Goal: Task Accomplishment & Management: Use online tool/utility

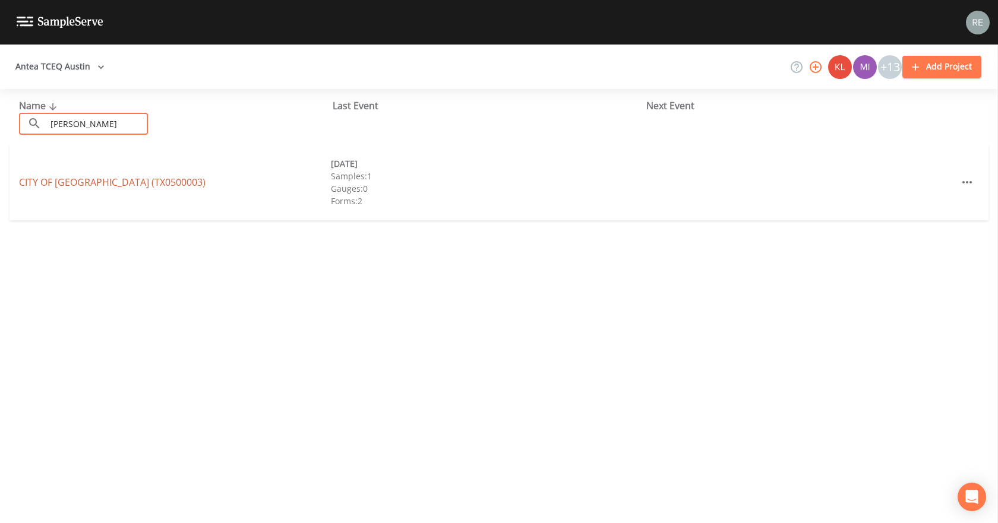
type input "[PERSON_NAME]"
click at [87, 178] on link "CITY OF [GEOGRAPHIC_DATA] (TX0500003)" at bounding box center [112, 182] width 187 height 13
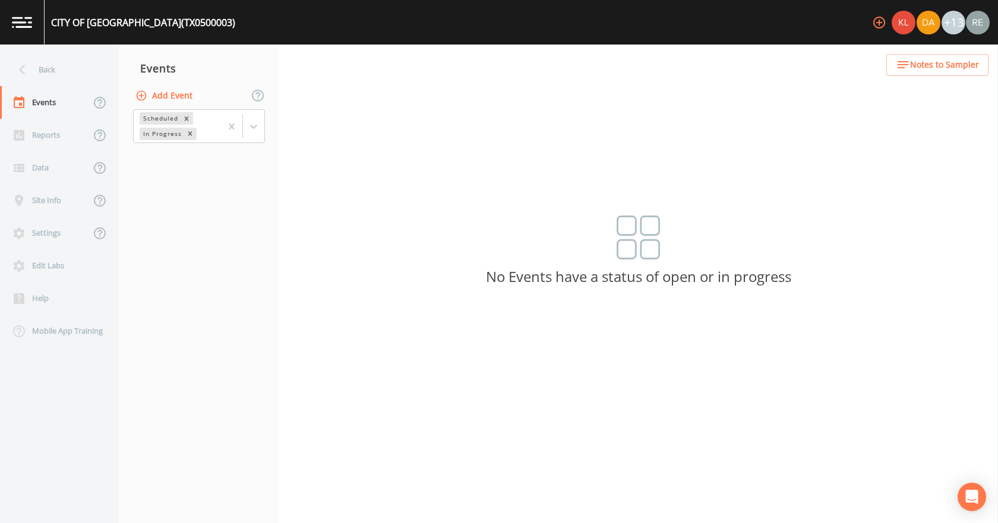
click at [170, 96] on button "Add Event" at bounding box center [165, 96] width 64 height 22
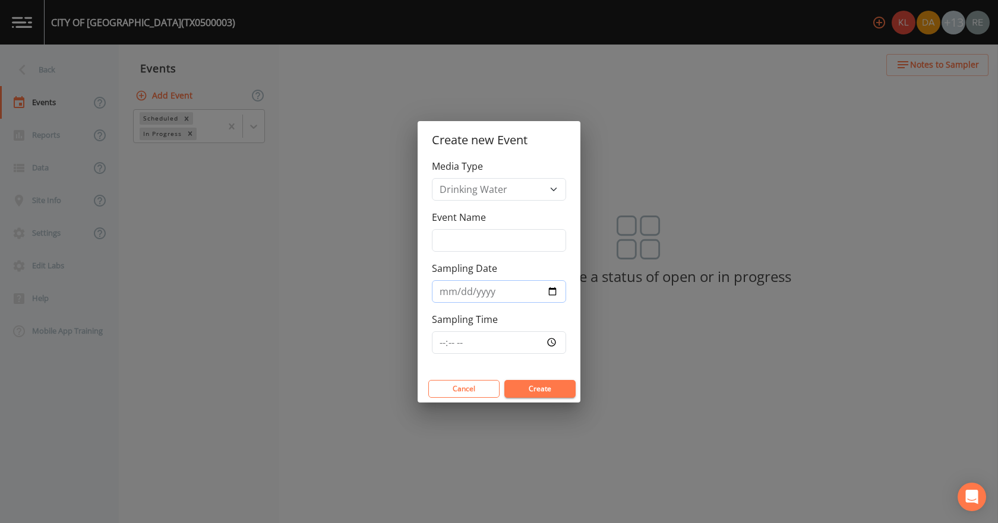
click at [551, 288] on input "Sampling Date" at bounding box center [499, 291] width 134 height 23
type input "[DATE]"
click at [527, 387] on button "Create" at bounding box center [539, 389] width 71 height 18
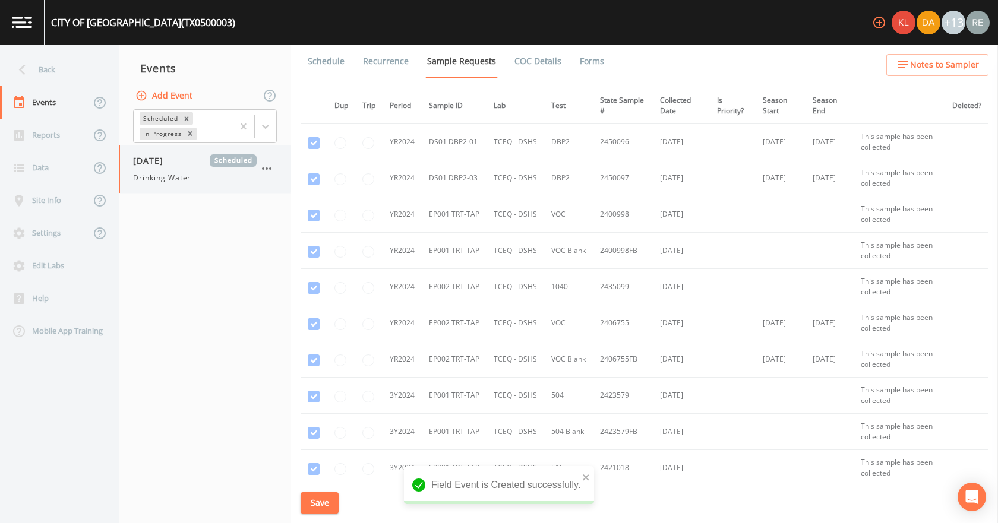
click at [188, 173] on span "Drinking Water" at bounding box center [162, 178] width 58 height 11
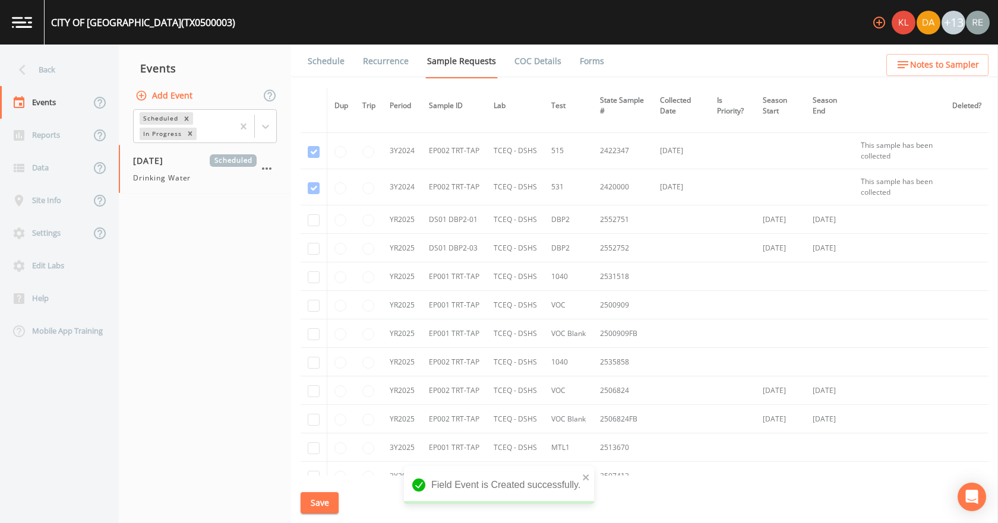
scroll to position [627, 0]
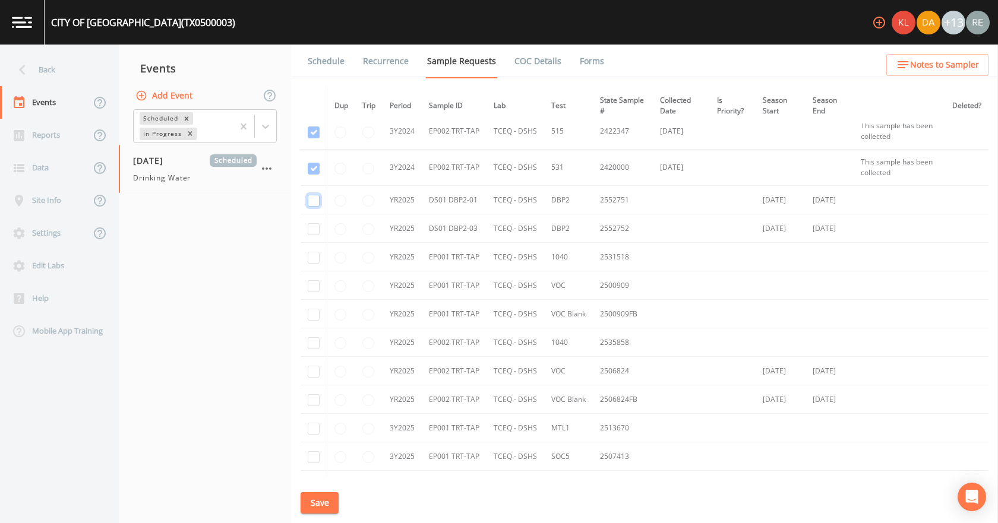
drag, startPoint x: 312, startPoint y: 204, endPoint x: 314, endPoint y: 223, distance: 19.2
checkbox input "true"
click at [314, 223] on td at bounding box center [314, 228] width 27 height 29
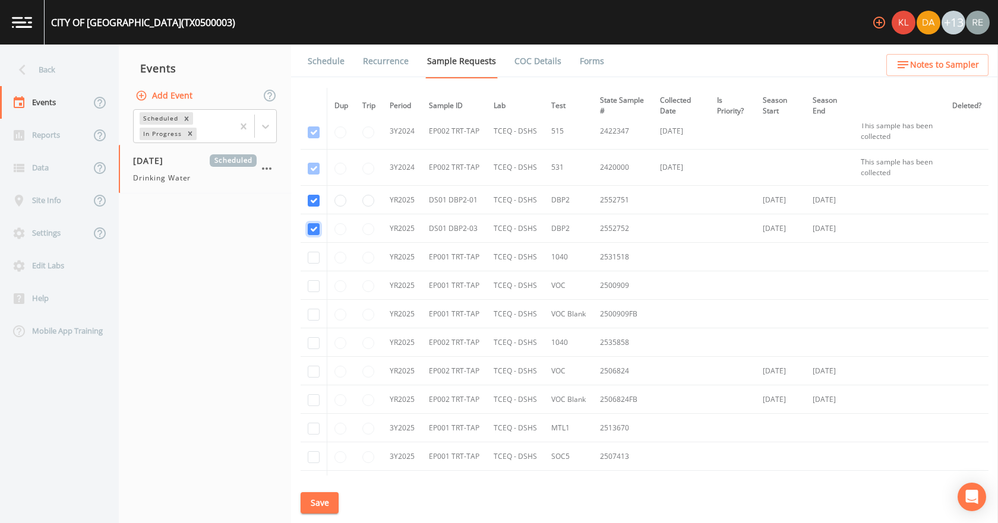
checkbox input "true"
click at [312, 256] on input "checkbox" at bounding box center [314, 258] width 12 height 12
checkbox input "true"
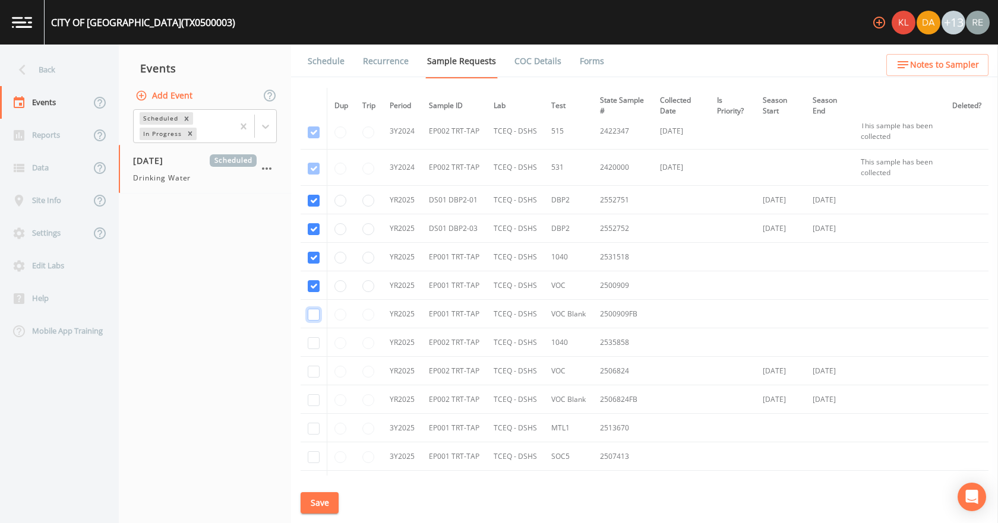
checkbox input "true"
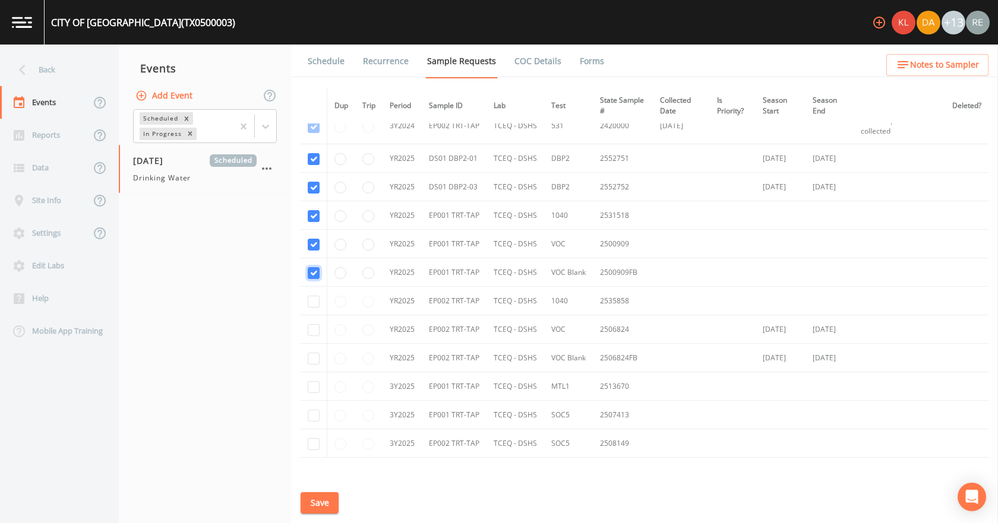
scroll to position [686, 0]
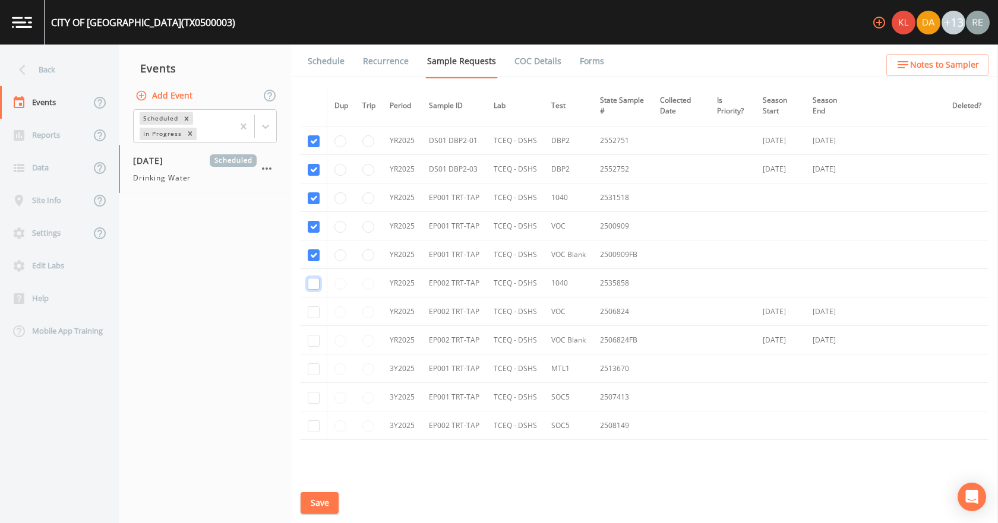
checkbox input "true"
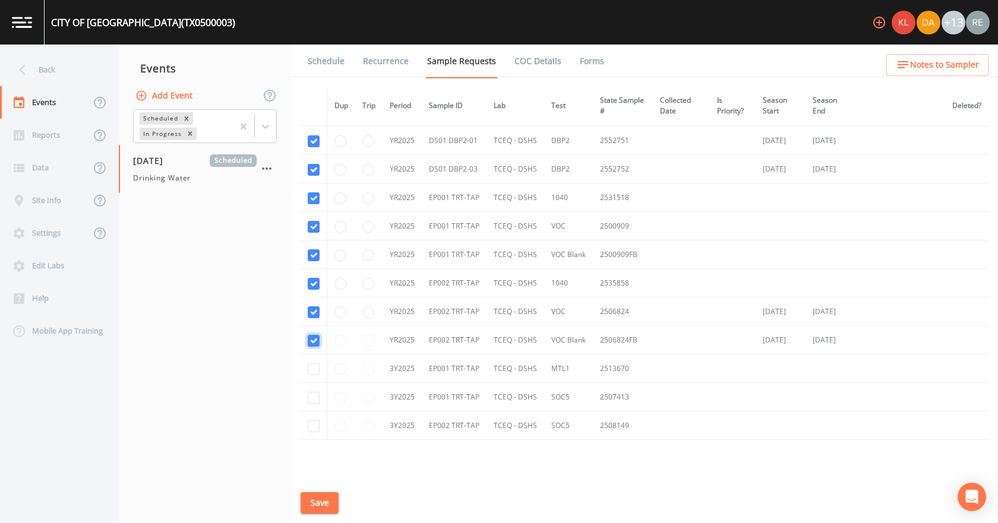
checkbox input "true"
click at [312, 370] on input "checkbox" at bounding box center [314, 370] width 12 height 12
checkbox input "true"
click at [309, 401] on input "checkbox" at bounding box center [314, 398] width 12 height 12
checkbox input "true"
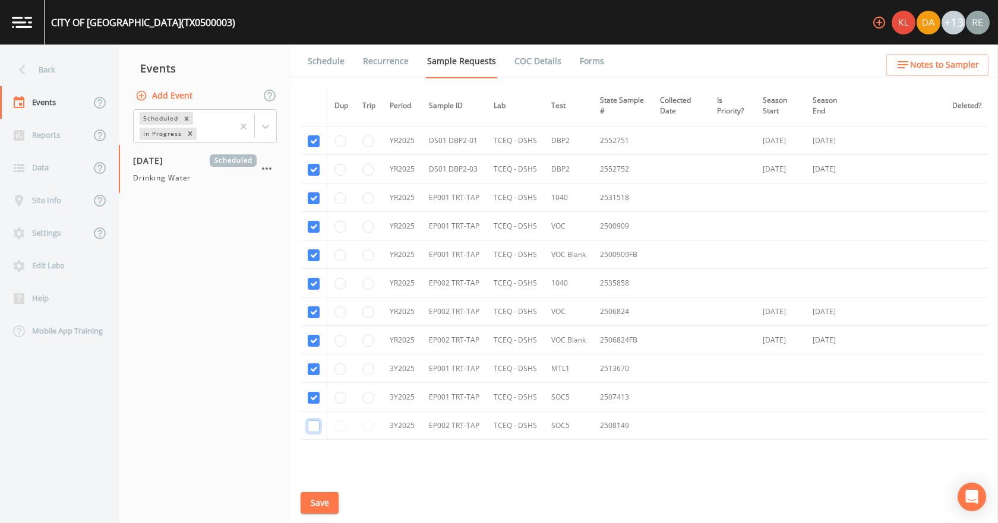
click at [313, 428] on input "checkbox" at bounding box center [314, 427] width 12 height 12
checkbox input "true"
click at [324, 503] on button "Save" at bounding box center [320, 503] width 38 height 22
click at [330, 67] on link "Schedule" at bounding box center [326, 61] width 40 height 33
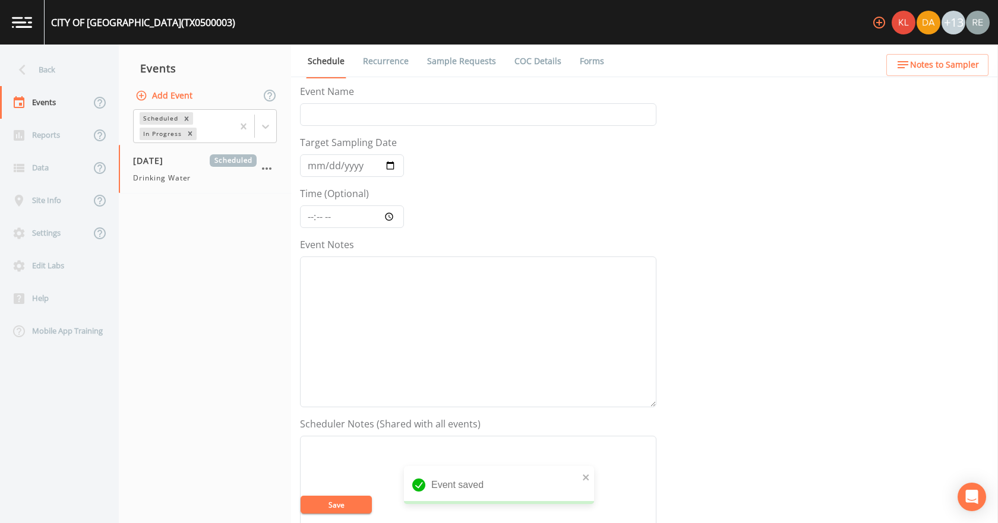
scroll to position [297, 0]
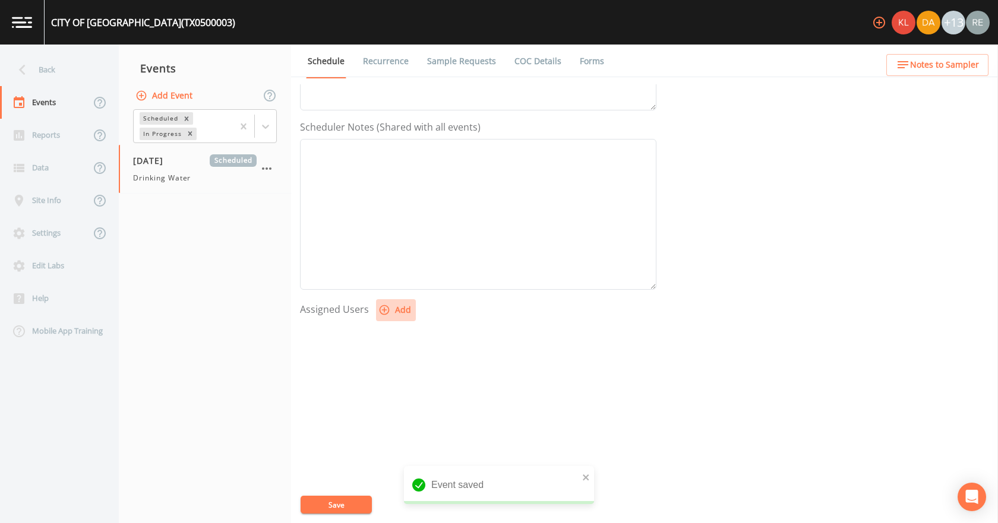
click at [410, 314] on button "Add" at bounding box center [396, 310] width 40 height 22
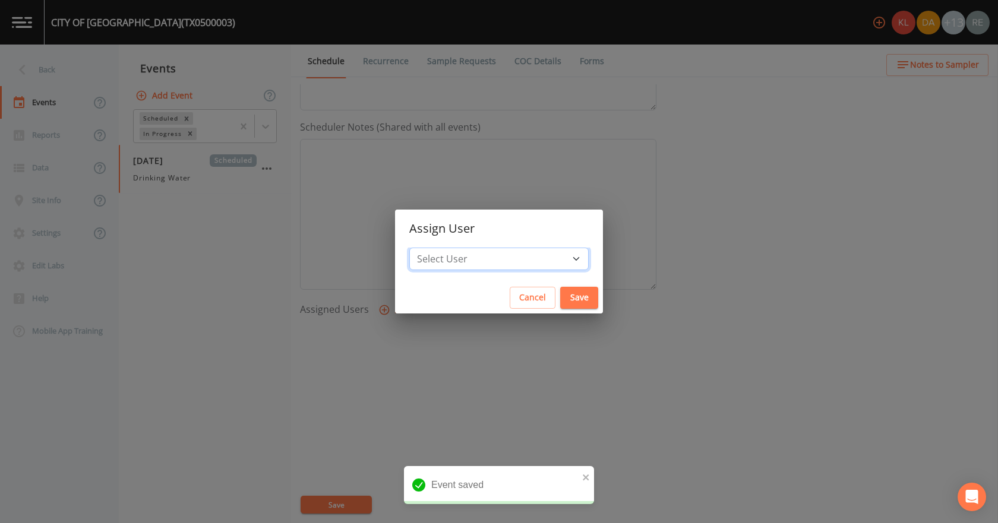
click at [462, 258] on select "Select User [PERSON_NAME] [PERSON_NAME] [PERSON_NAME] [PERSON_NAME] [PERSON_NAM…" at bounding box center [498, 259] width 179 height 23
select select "cda467bf-2385-465e-b0d0-2ef008f7967e"
click at [447, 248] on select "Select User [PERSON_NAME] [PERSON_NAME] [PERSON_NAME] [PERSON_NAME] [PERSON_NAM…" at bounding box center [498, 259] width 179 height 23
click at [560, 289] on button "Save" at bounding box center [579, 298] width 38 height 22
select select
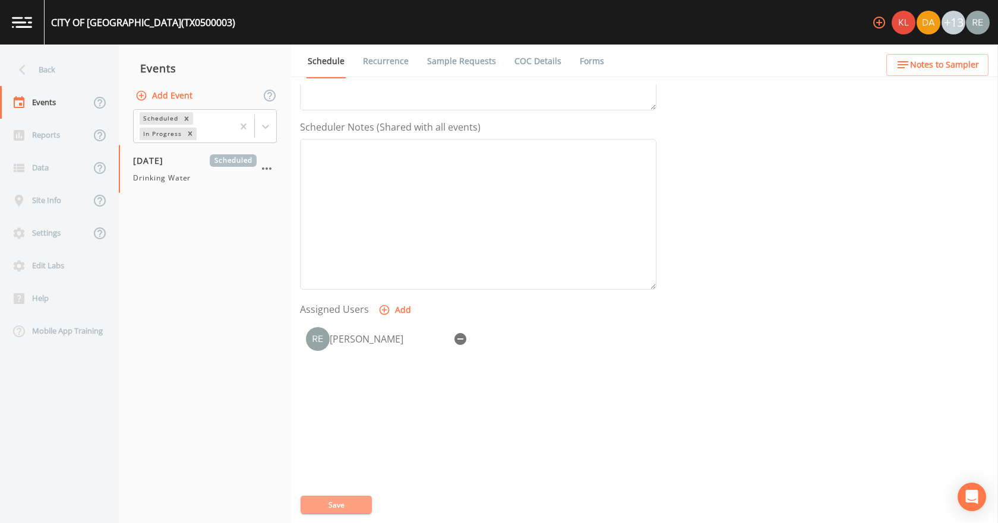
click at [361, 504] on button "Save" at bounding box center [336, 505] width 71 height 18
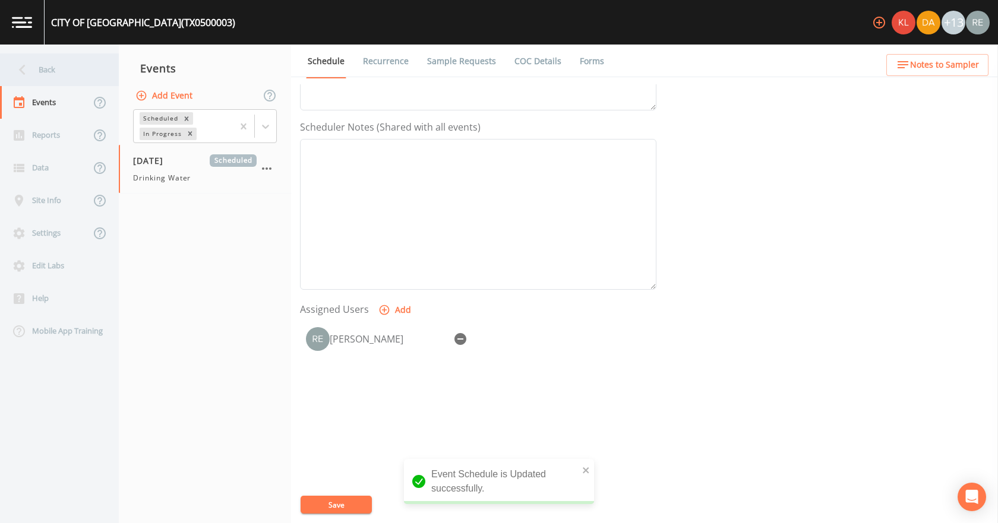
click at [65, 67] on div "Back" at bounding box center [53, 69] width 107 height 33
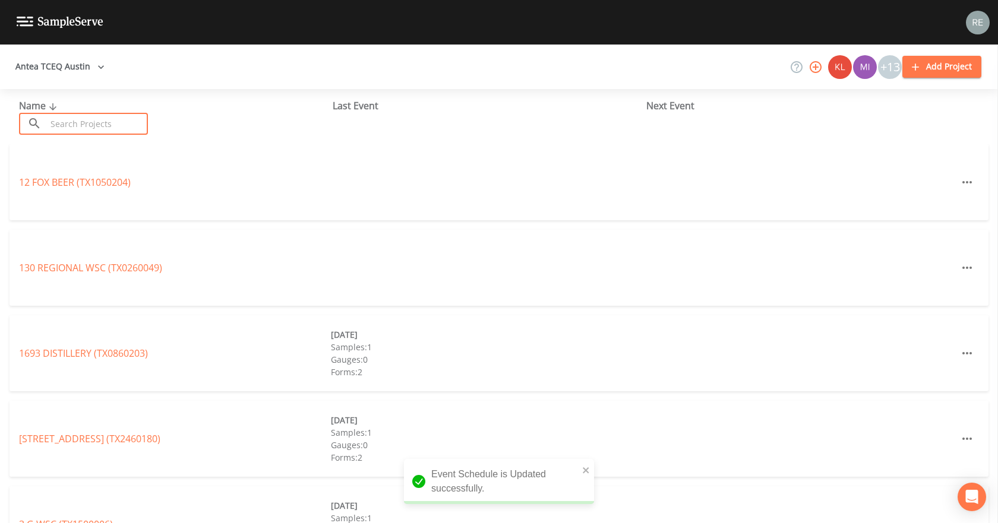
click at [80, 122] on input "text" at bounding box center [97, 124] width 102 height 22
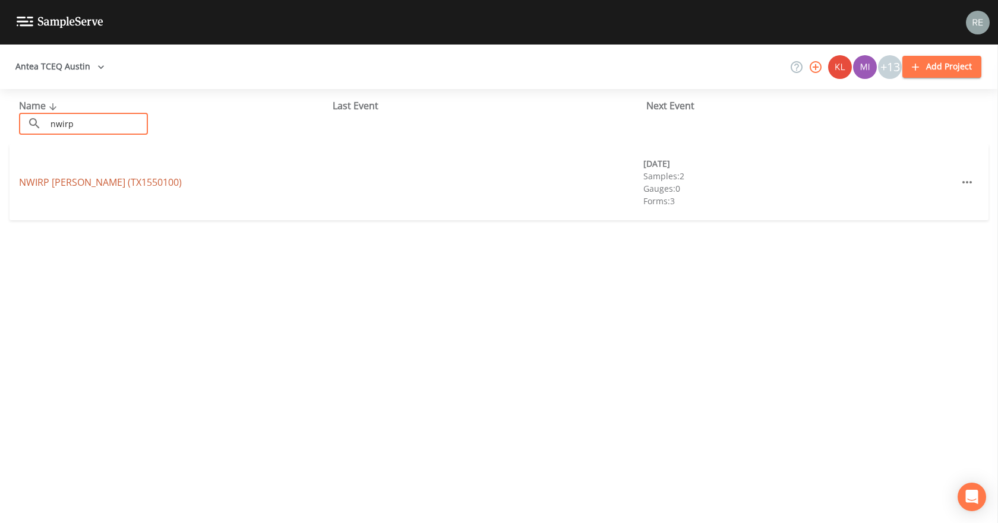
type input "nwirp"
click at [91, 184] on link "NWIRP [PERSON_NAME] (TX1550100)" at bounding box center [100, 182] width 163 height 13
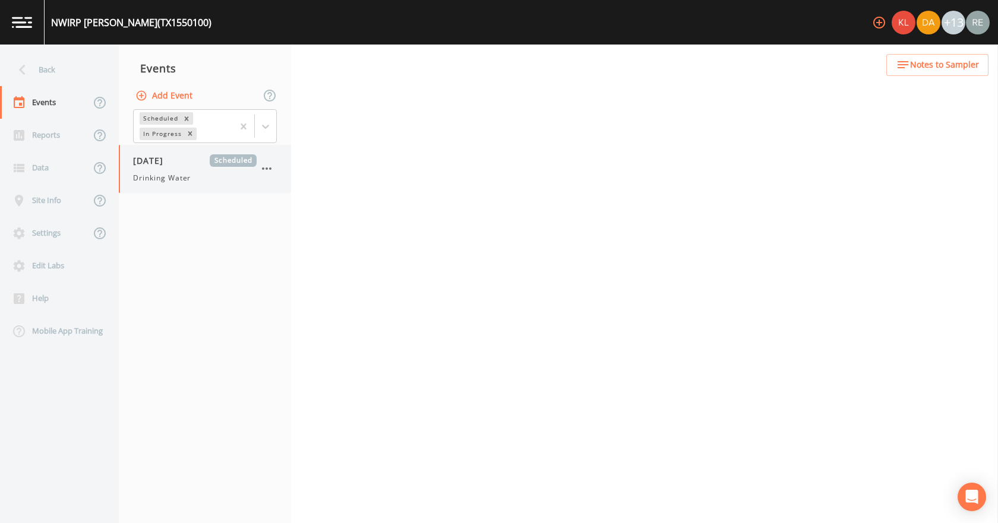
click at [143, 160] on span "[DATE]" at bounding box center [152, 160] width 39 height 12
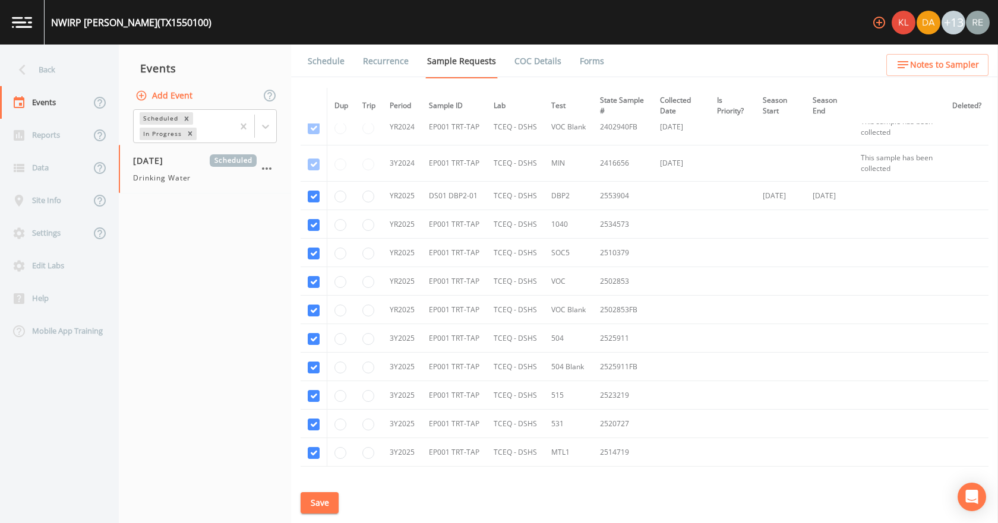
scroll to position [297, 0]
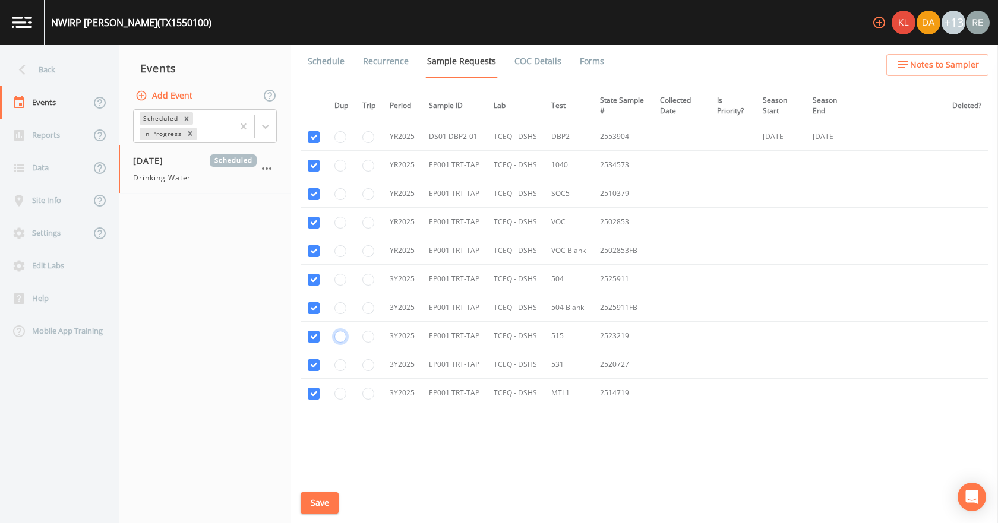
click at [343, 340] on input "radio" at bounding box center [340, 337] width 12 height 12
radio input "true"
click at [342, 365] on input "radio" at bounding box center [340, 365] width 12 height 12
radio input "true"
click at [318, 501] on button "Save" at bounding box center [320, 503] width 38 height 22
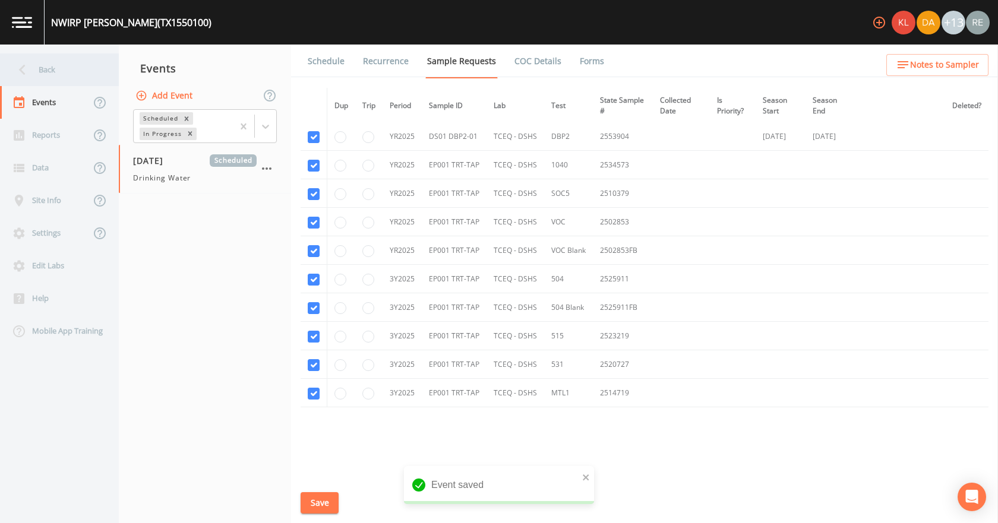
click at [59, 77] on div "Back" at bounding box center [53, 69] width 107 height 33
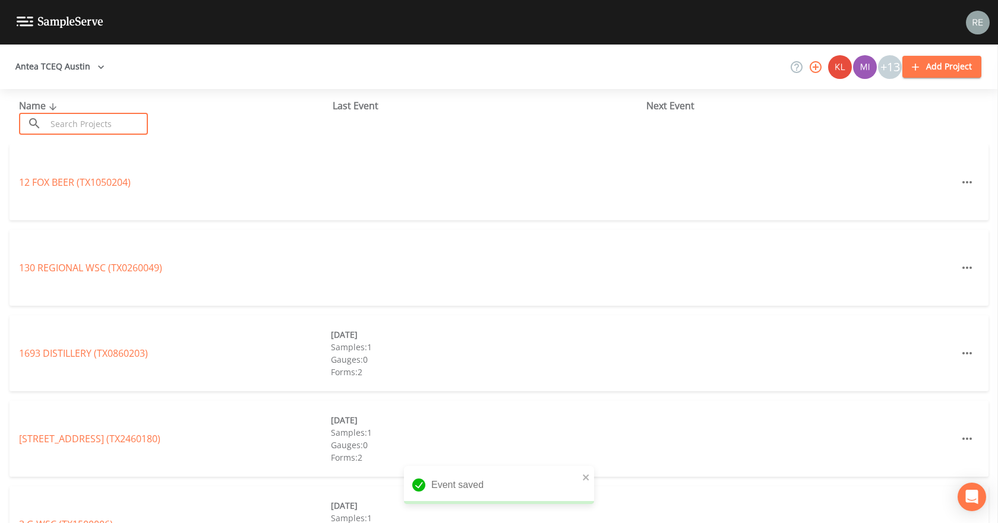
click at [68, 119] on input "text" at bounding box center [97, 124] width 102 height 22
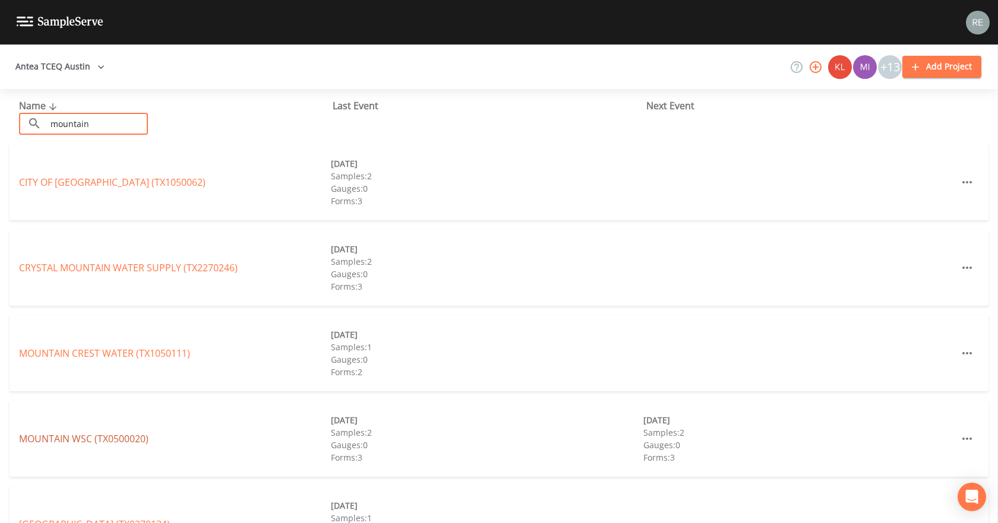
type input "mountain"
click at [86, 439] on link "MOUNTAIN WSC (TX0500020)" at bounding box center [84, 438] width 130 height 13
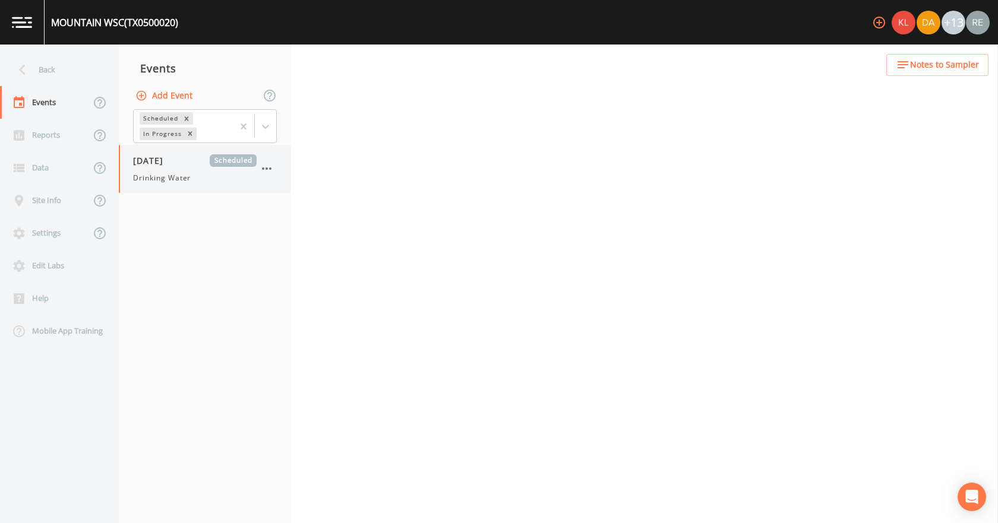
click at [139, 165] on span "[DATE]" at bounding box center [152, 160] width 39 height 12
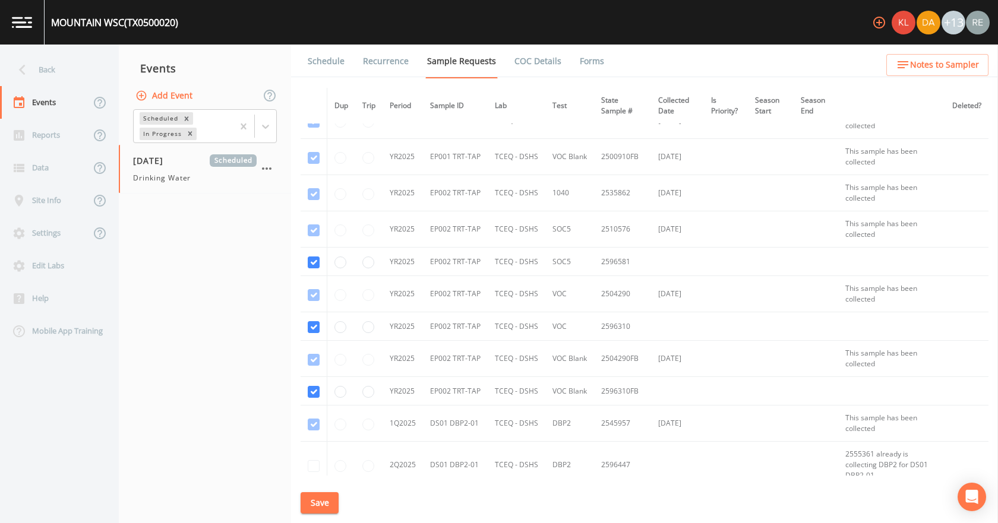
scroll to position [951, 0]
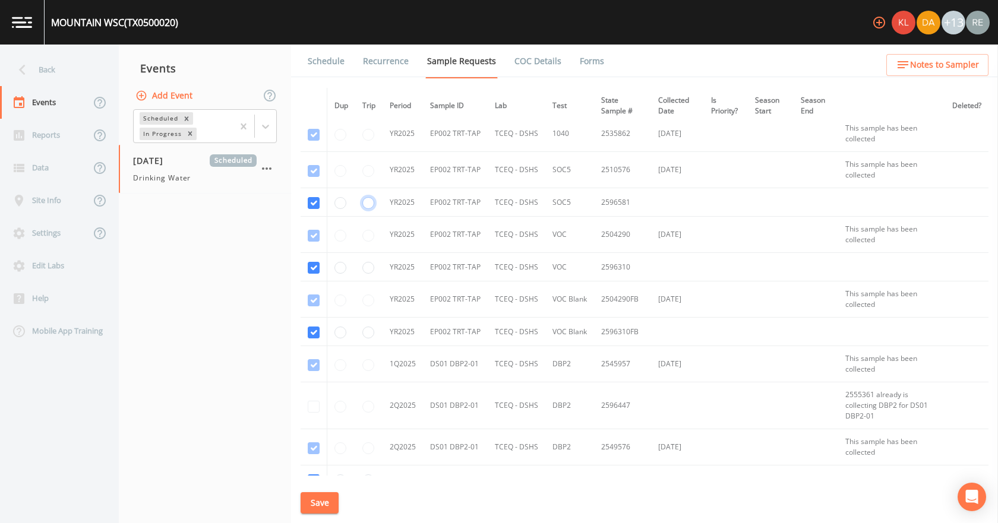
radio input "true"
click at [324, 506] on button "Save" at bounding box center [320, 503] width 38 height 22
click at [78, 78] on div "Back" at bounding box center [53, 69] width 107 height 33
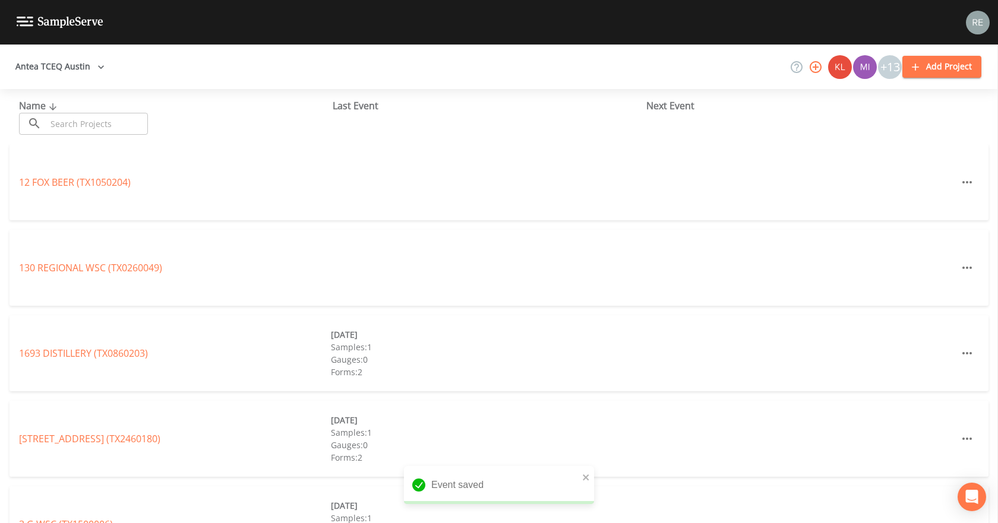
click at [96, 122] on input "text" at bounding box center [97, 124] width 102 height 22
click at [118, 90] on div "Name ​ ​ Last Event Next Event" at bounding box center [499, 116] width 998 height 55
click at [100, 74] on button "Antea TCEQ Austin" at bounding box center [60, 67] width 99 height 22
click at [102, 523] on link "Antea TCEQ Houston [GEOGRAPHIC_DATA]" at bounding box center [197, 530] width 191 height 13
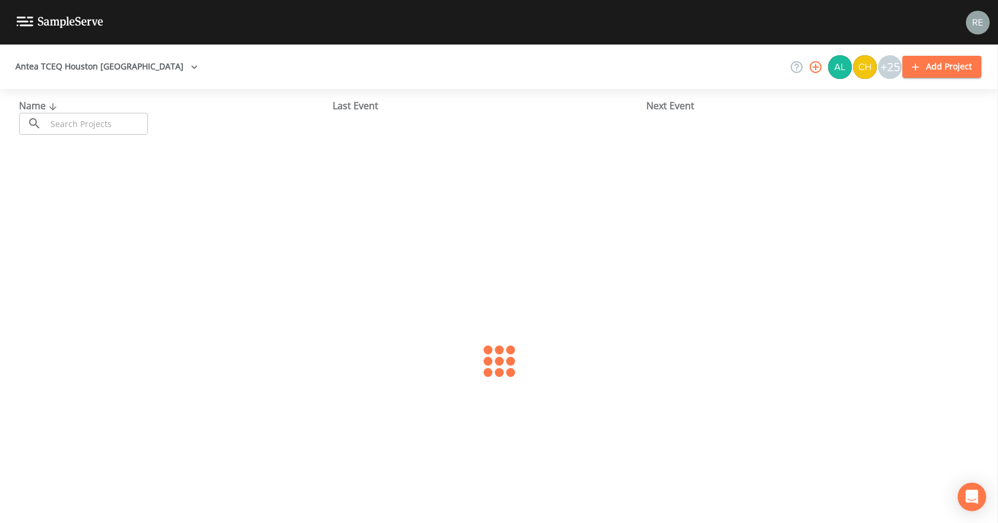
click at [112, 127] on input "text" at bounding box center [97, 124] width 102 height 22
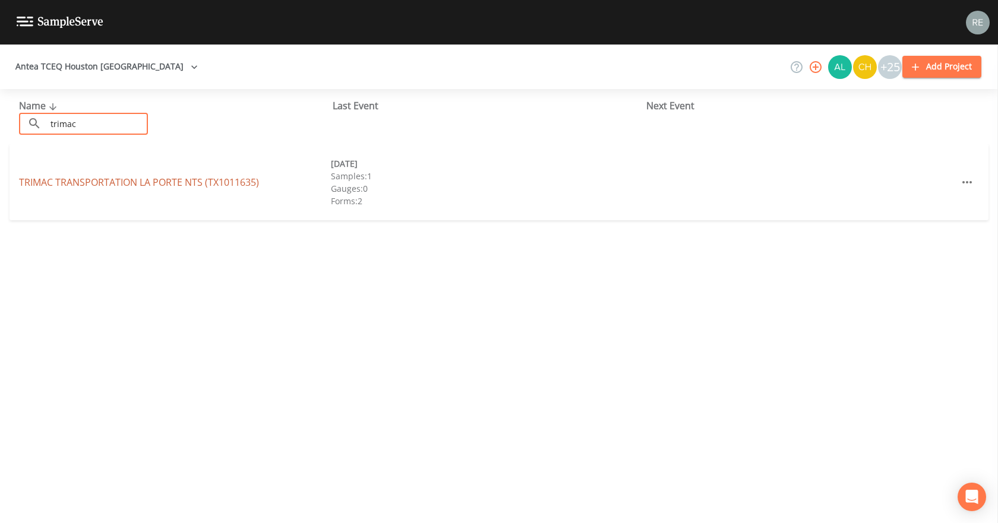
type input "trimac"
click at [119, 176] on link "TRIMAC TRANSPORTATION LA PORTE NTS (TX1011635)" at bounding box center [139, 182] width 240 height 13
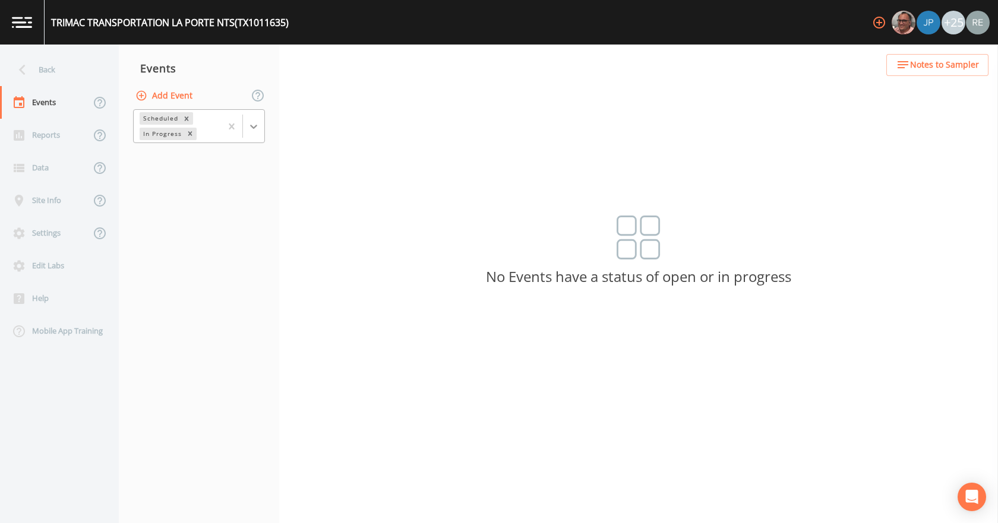
click at [257, 124] on icon at bounding box center [254, 127] width 12 height 12
click at [219, 154] on div "Completed" at bounding box center [199, 160] width 132 height 20
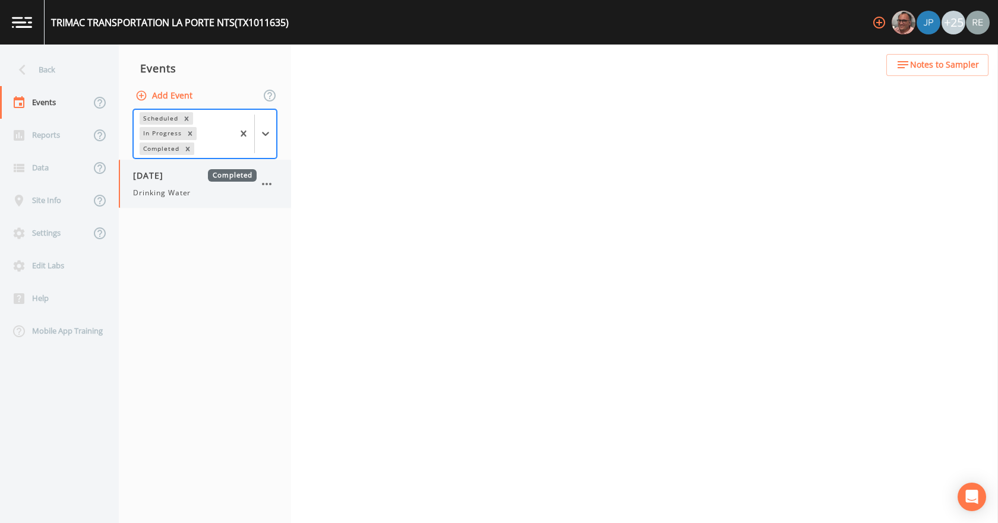
click at [185, 185] on div "08/20/2025 Completed Drinking Water" at bounding box center [195, 183] width 124 height 29
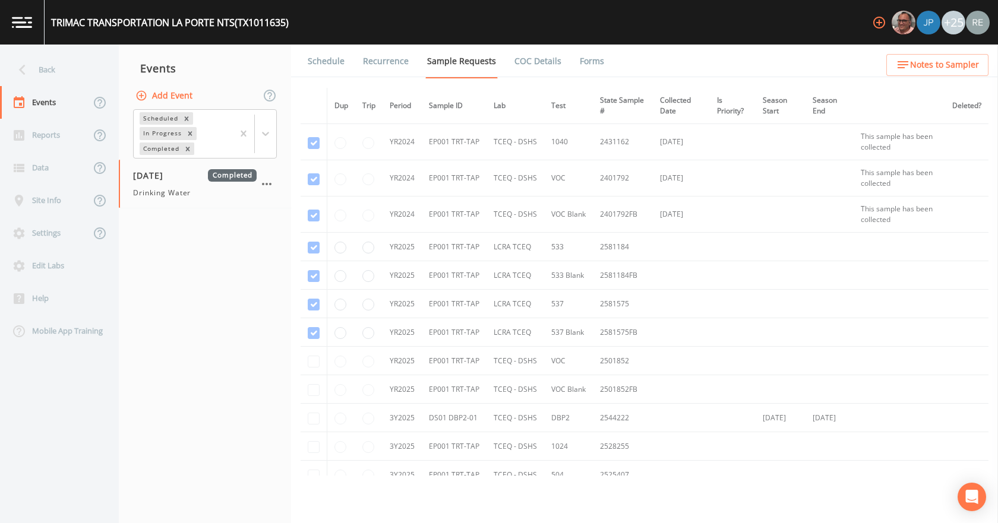
click at [589, 55] on link "Forms" at bounding box center [592, 61] width 28 height 33
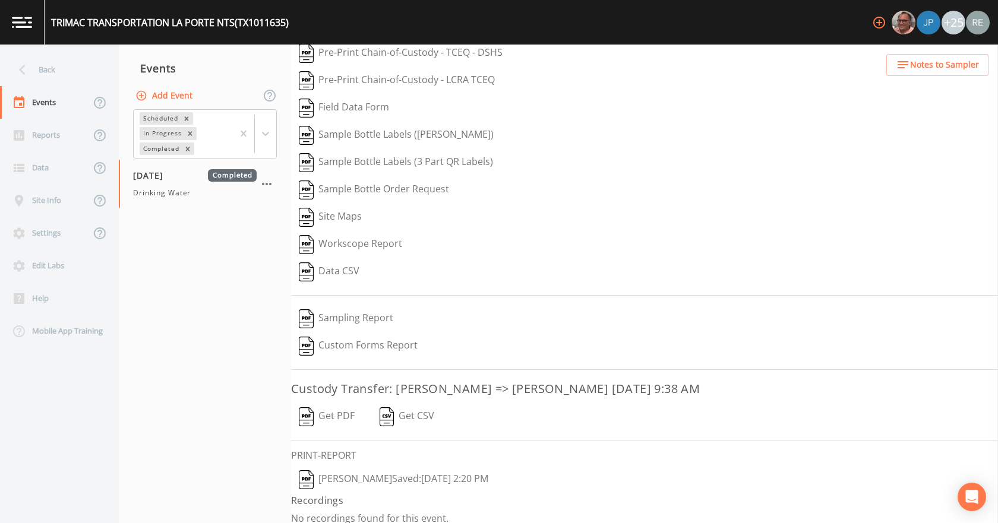
scroll to position [49, 0]
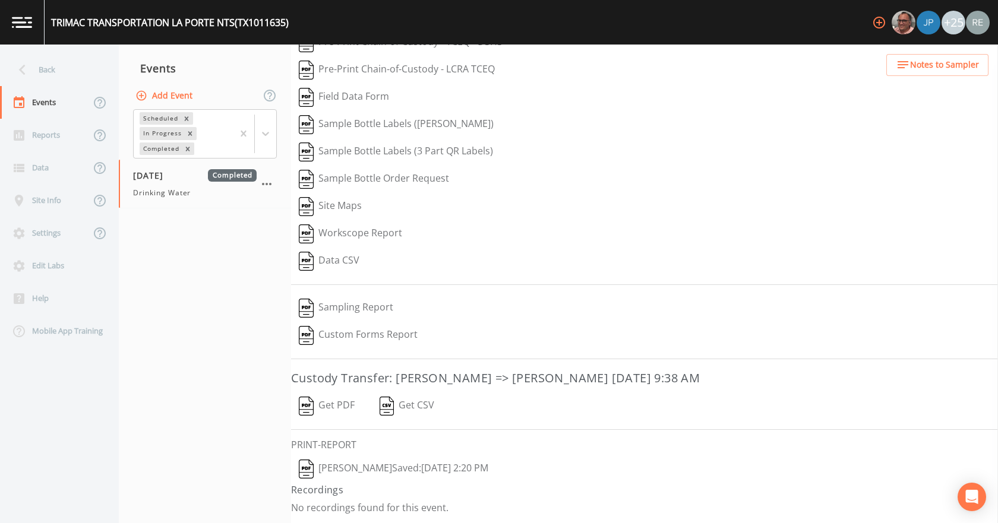
click at [398, 466] on button "Reagan Janecek  Saved: August 21, 2025 2:20 PM" at bounding box center [393, 469] width 205 height 27
